Goal: Task Accomplishment & Management: Manage account settings

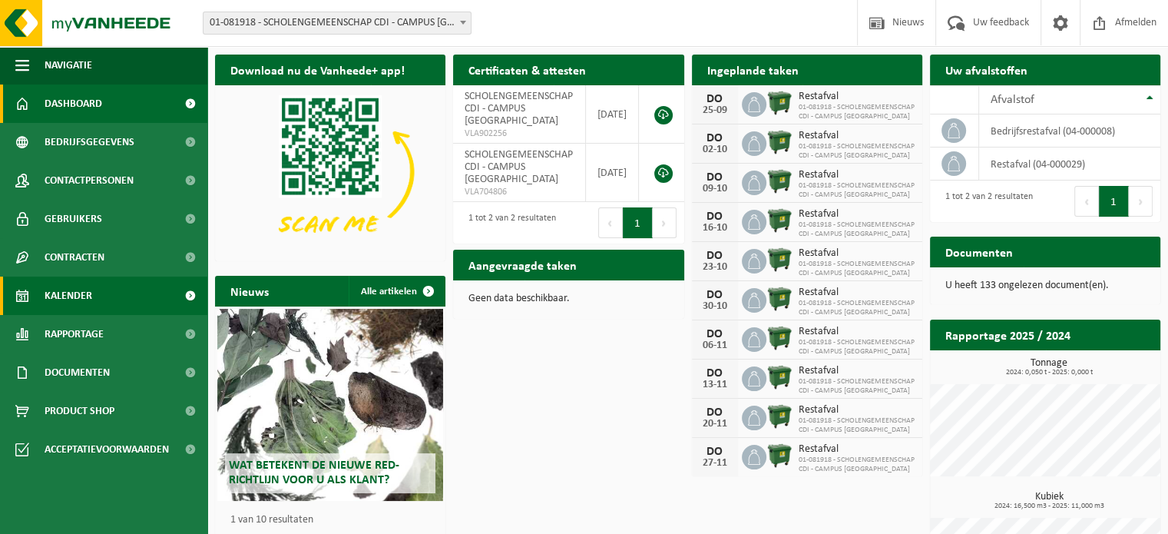
click at [63, 291] on span "Kalender" at bounding box center [69, 296] width 48 height 38
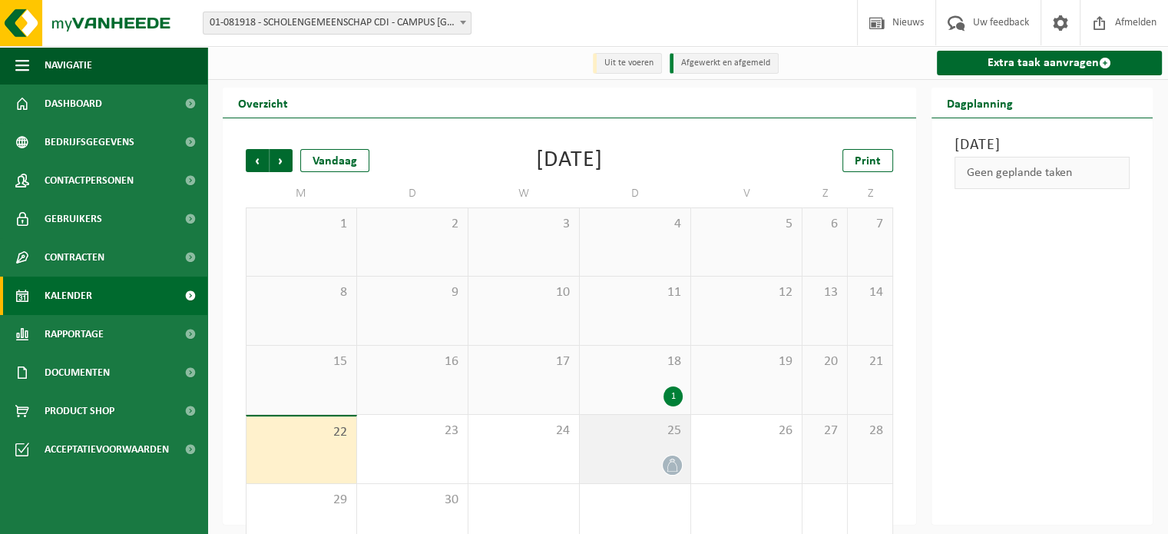
click at [673, 469] on icon at bounding box center [672, 465] width 13 height 13
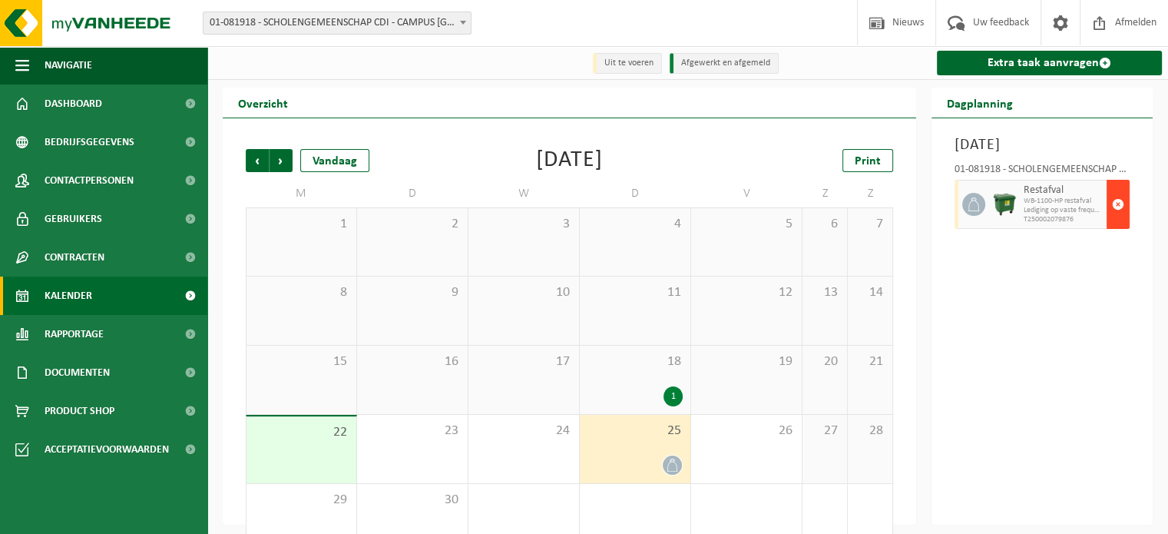
click at [1120, 220] on span "button" at bounding box center [1118, 204] width 12 height 31
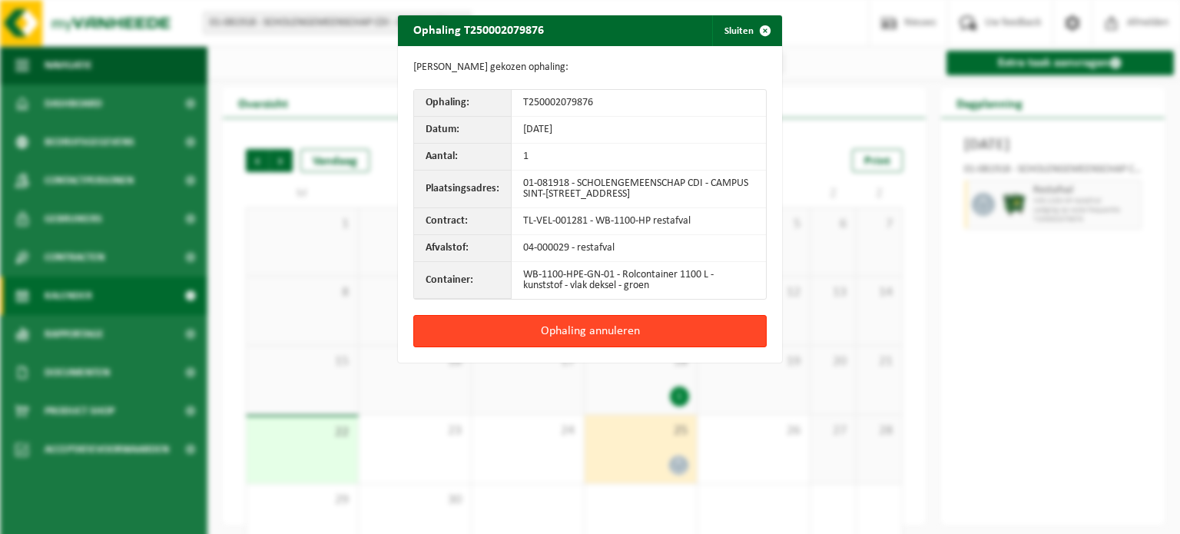
click at [638, 329] on button "Ophaling annuleren" at bounding box center [589, 331] width 353 height 32
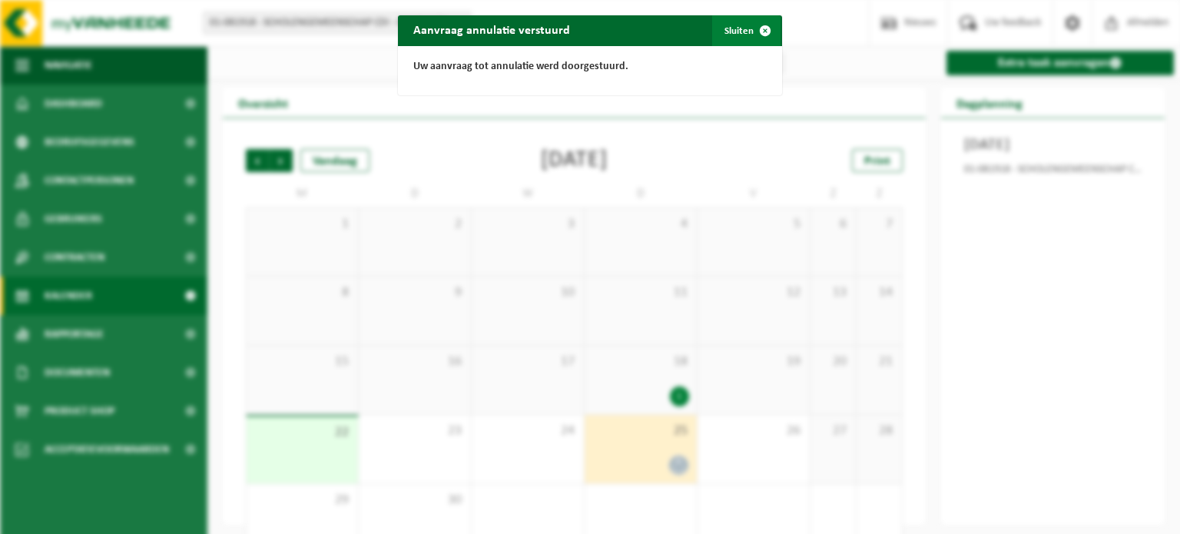
click at [756, 32] on span "button" at bounding box center [765, 30] width 31 height 31
